Goal: Task Accomplishment & Management: Complete application form

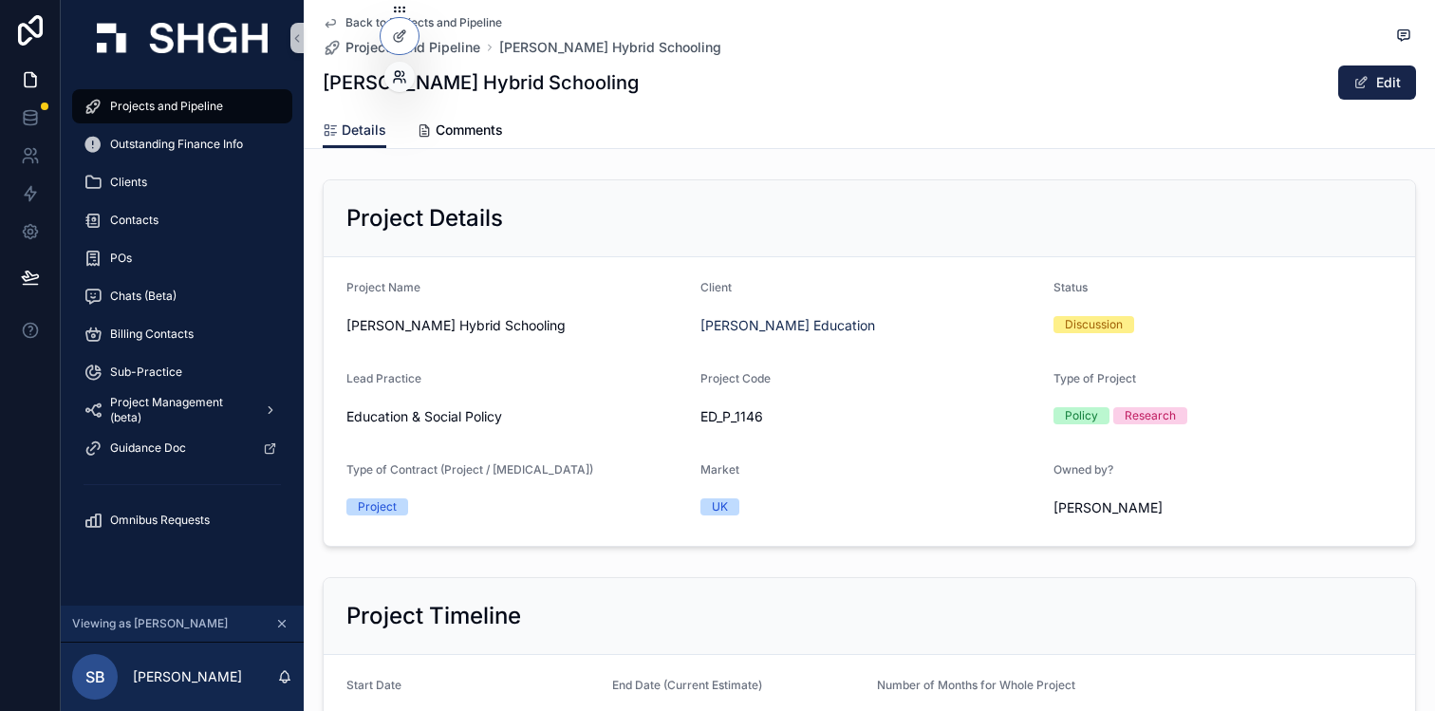
click at [402, 75] on icon at bounding box center [403, 73] width 2 height 5
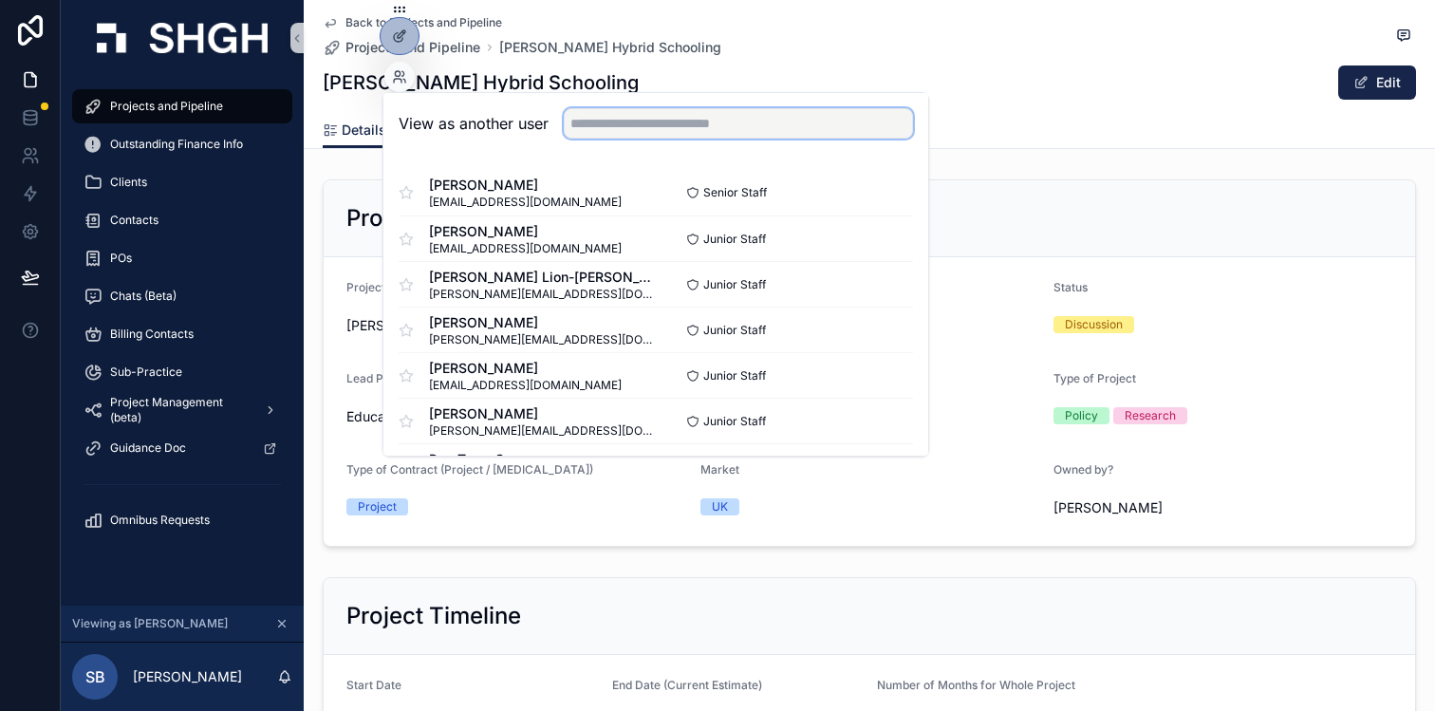
click at [611, 131] on input "text" at bounding box center [738, 123] width 349 height 30
click at [533, 274] on span "[PERSON_NAME] Lion-[PERSON_NAME]" at bounding box center [542, 277] width 227 height 19
click at [643, 130] on input "text" at bounding box center [738, 123] width 349 height 30
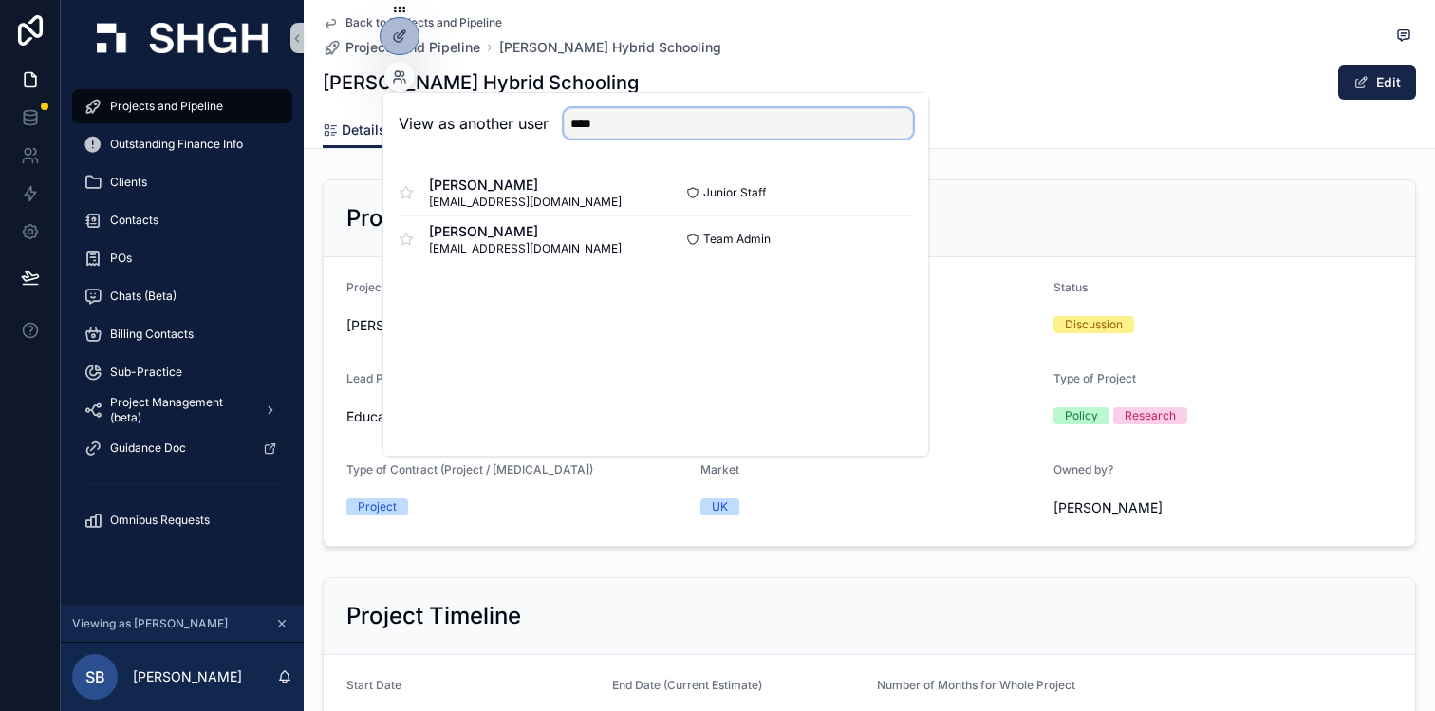
type input "****"
click at [584, 267] on div "[PERSON_NAME] [EMAIL_ADDRESS][DOMAIN_NAME] Junior Staff Select [PERSON_NAME] [P…" at bounding box center [655, 215] width 545 height 121
click at [887, 239] on button "Select" at bounding box center [887, 239] width 49 height 28
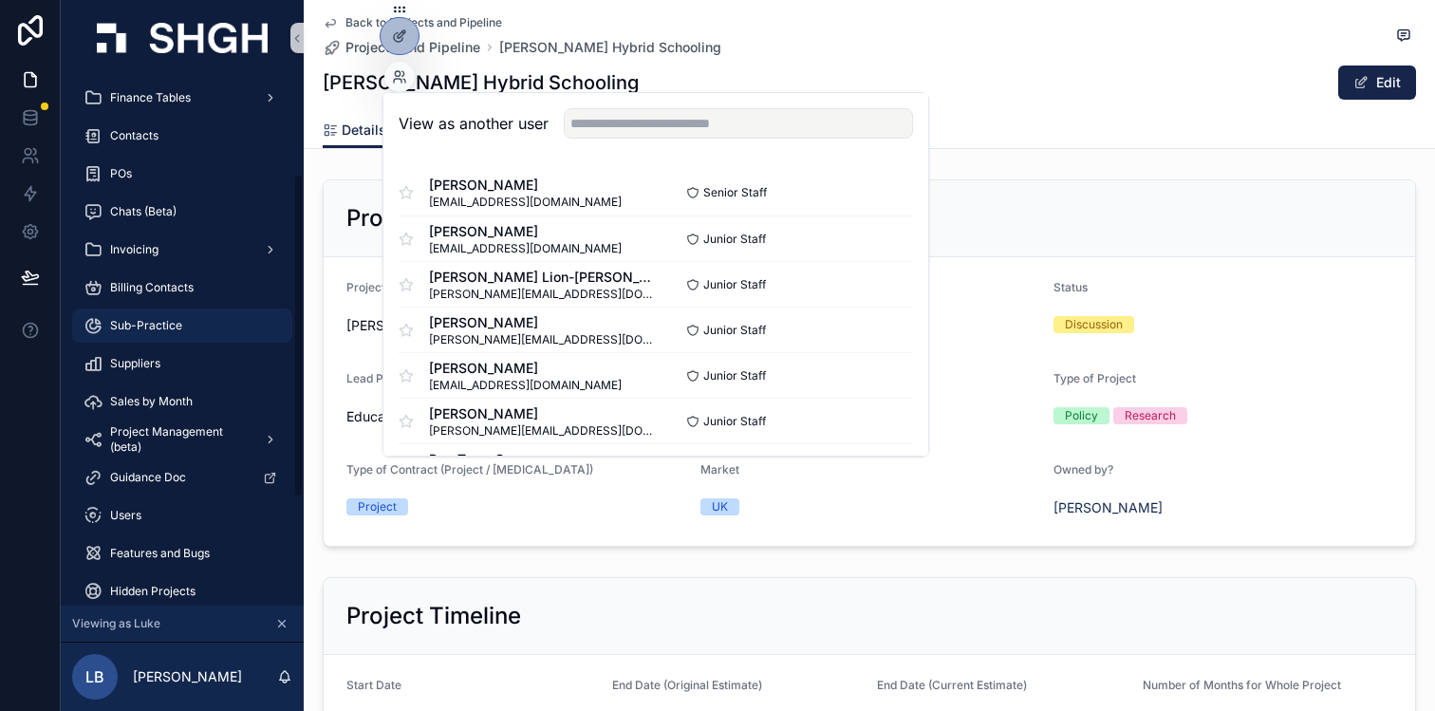
scroll to position [182, 0]
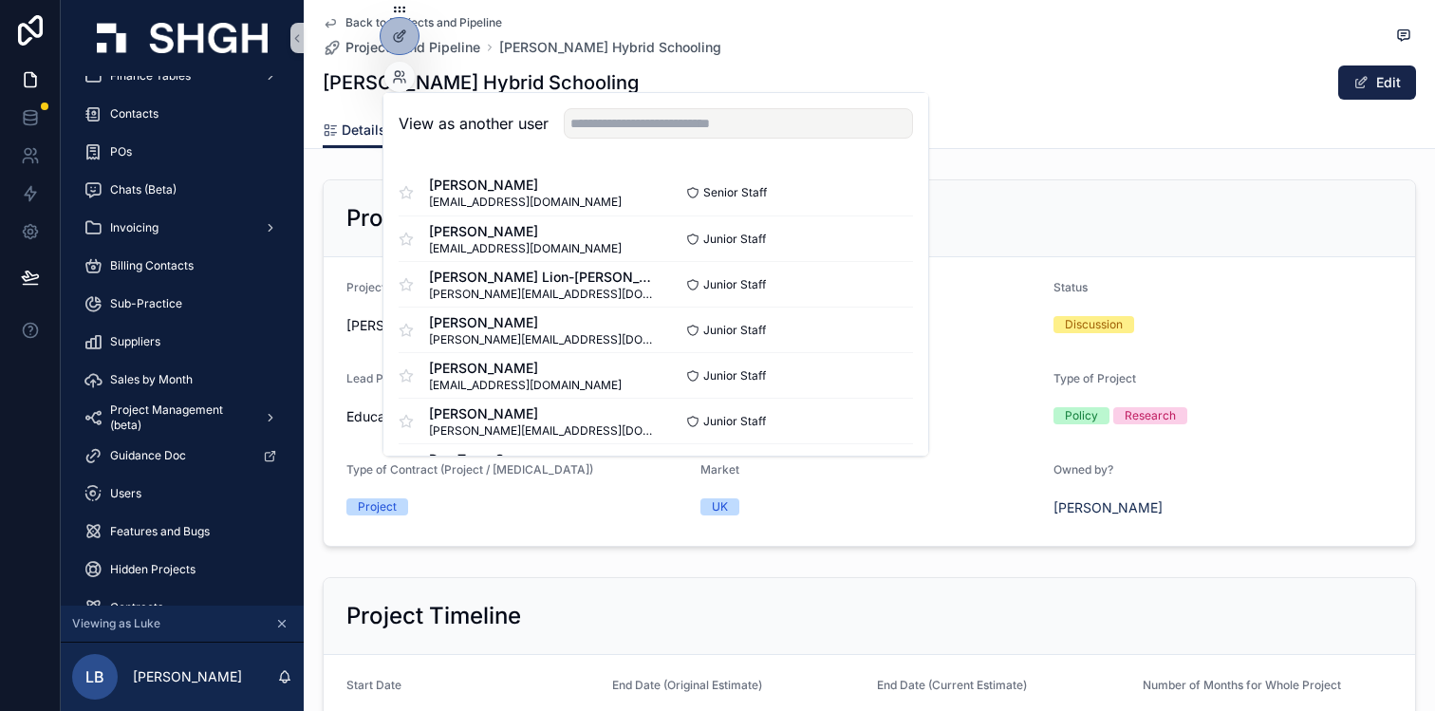
click at [982, 212] on div "Project Details" at bounding box center [869, 218] width 1046 height 30
